Goal: Task Accomplishment & Management: Complete application form

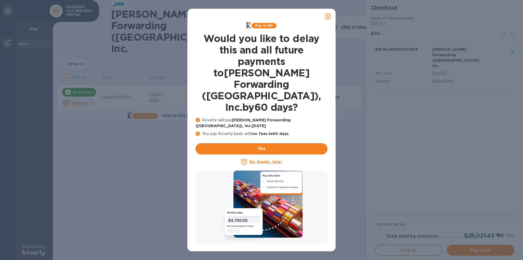
click at [273, 145] on span "Yes" at bounding box center [261, 148] width 123 height 7
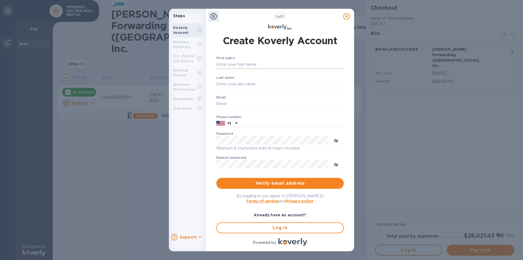
type input "faraz@hexadental.com"
click at [231, 65] on input "First name" at bounding box center [280, 64] width 128 height 8
type input "F"
type input "Faraz"
type input "Rad"
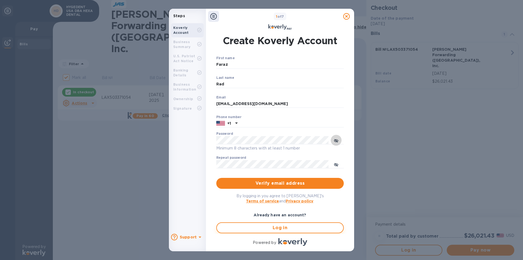
click at [279, 227] on span "Log in" at bounding box center [280, 227] width 118 height 7
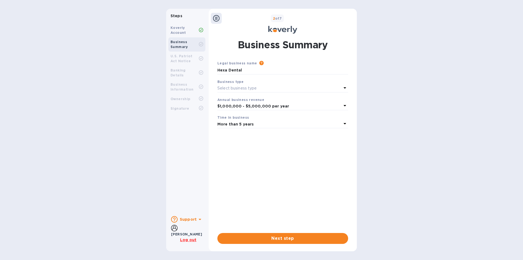
click at [241, 86] on p "Select business type" at bounding box center [237, 88] width 40 height 6
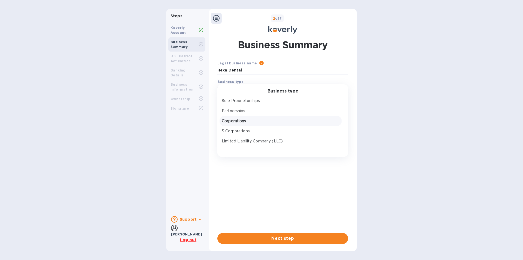
click at [240, 117] on div "Corporations" at bounding box center [281, 121] width 120 height 8
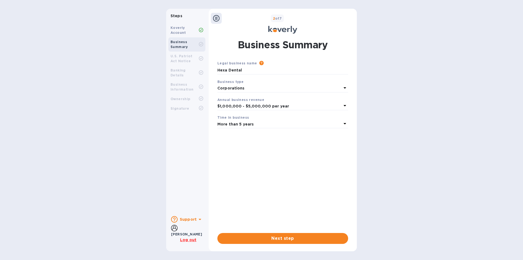
click at [241, 107] on b "$1,000,000 - $5,000,000 per year" at bounding box center [253, 106] width 72 height 4
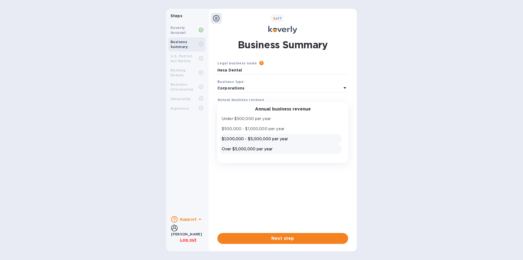
click at [242, 147] on p "Over $5,000,000 per year" at bounding box center [281, 149] width 118 height 6
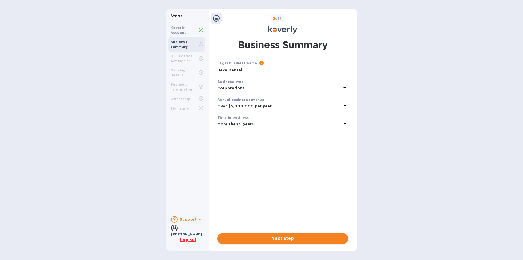
click at [276, 237] on span "Next step" at bounding box center [283, 238] width 122 height 7
click at [268, 240] on span "Next step" at bounding box center [283, 238] width 122 height 7
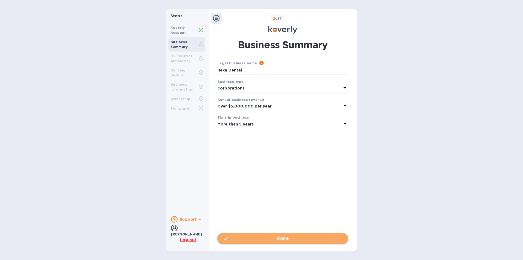
click at [273, 239] on span "Done" at bounding box center [283, 238] width 122 height 7
click at [277, 31] on icon at bounding box center [282, 30] width 29 height 8
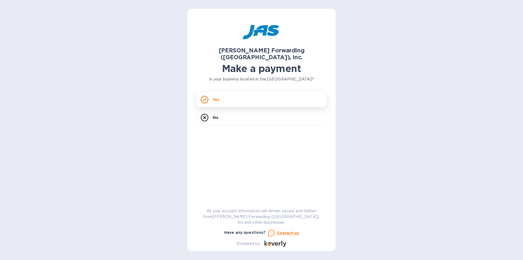
click at [261, 96] on div "Yes" at bounding box center [261, 99] width 131 height 15
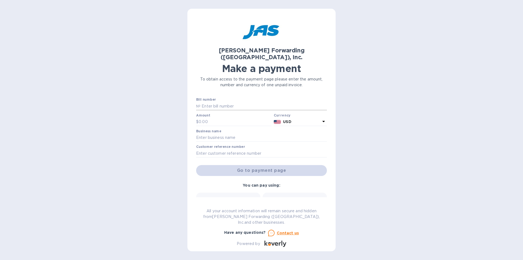
click at [255, 102] on input "text" at bounding box center [264, 106] width 126 height 8
type input "LAX503371054"
type input "26,021.43"
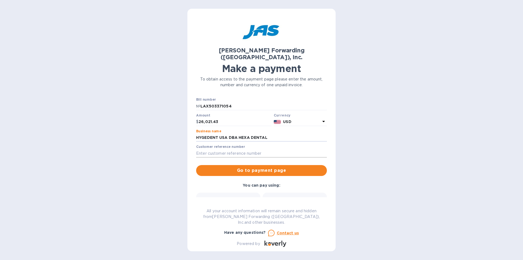
type input "HYGEDENT USA DBA HEXA DENTAL"
click at [212, 149] on input "text" at bounding box center [261, 153] width 131 height 8
type input "LAX503371054"
click at [231, 167] on span "Go to payment page" at bounding box center [262, 170] width 122 height 7
